Goal: Check status: Check status

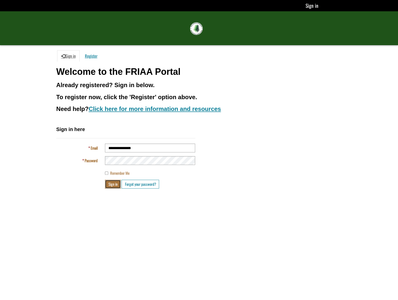
click at [113, 181] on button "Sign in" at bounding box center [113, 183] width 16 height 9
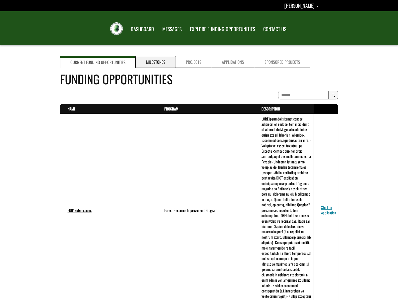
click at [157, 61] on link "Milestones" at bounding box center [156, 62] width 40 height 12
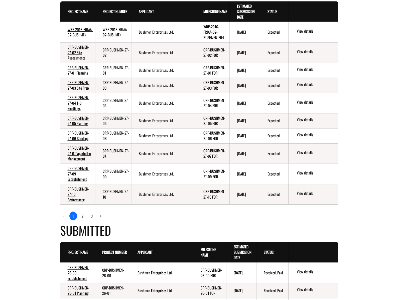
scroll to position [150, 0]
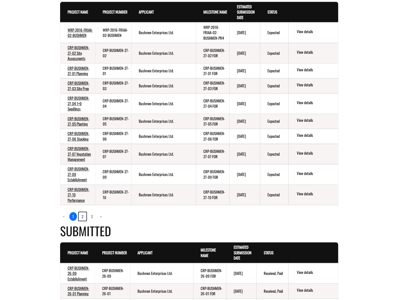
click at [81, 217] on link "2" at bounding box center [83, 216] width 8 height 9
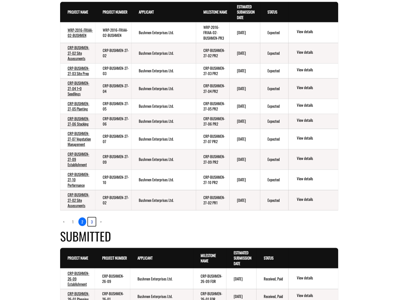
click at [92, 222] on link "3" at bounding box center [92, 221] width 8 height 9
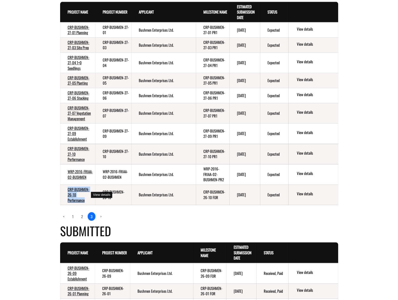
drag, startPoint x: 89, startPoint y: 201, endPoint x: 67, endPoint y: 190, distance: 23.8
click at [67, 190] on td "CRP-BUSHMEN-26-10 Performance" at bounding box center [77, 194] width 35 height 20
copy link "CRP-BUSHMEN-26-10 Performance"
drag, startPoint x: 125, startPoint y: 178, endPoint x: 103, endPoint y: 173, distance: 22.7
click at [103, 173] on td "WRP-2016-FRIAA-02-BUSHMEN" at bounding box center [113, 174] width 36 height 20
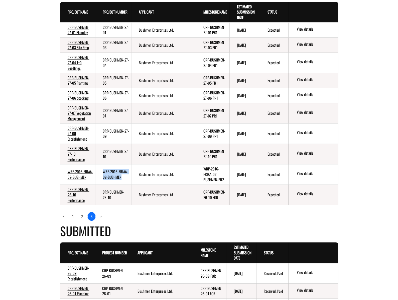
copy td "WRP-2016-FRIAA-02-BUSHMEN"
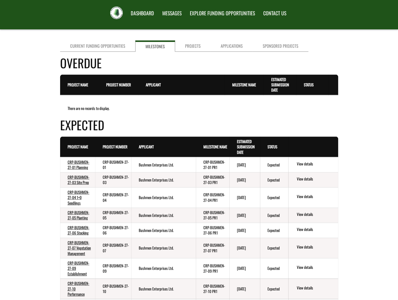
scroll to position [0, 0]
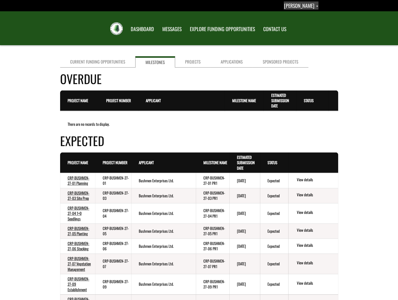
click at [304, 4] on span "Dave Flynn" at bounding box center [299, 6] width 30 height 8
click at [305, 26] on link "Sign out" at bounding box center [298, 26] width 39 height 7
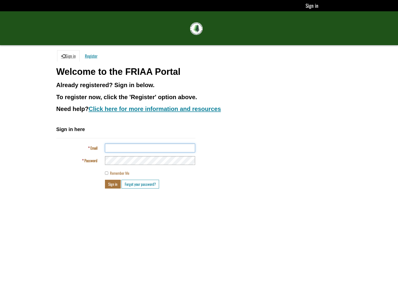
type input "**********"
